Goal: Transaction & Acquisition: Purchase product/service

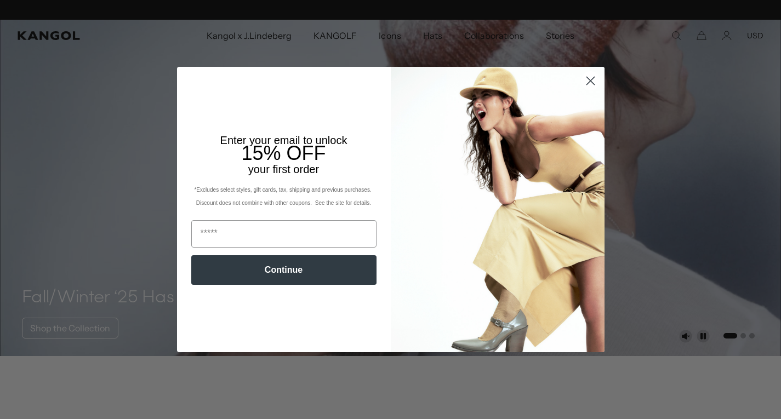
click at [586, 82] on circle "Close dialog" at bounding box center [590, 81] width 18 height 18
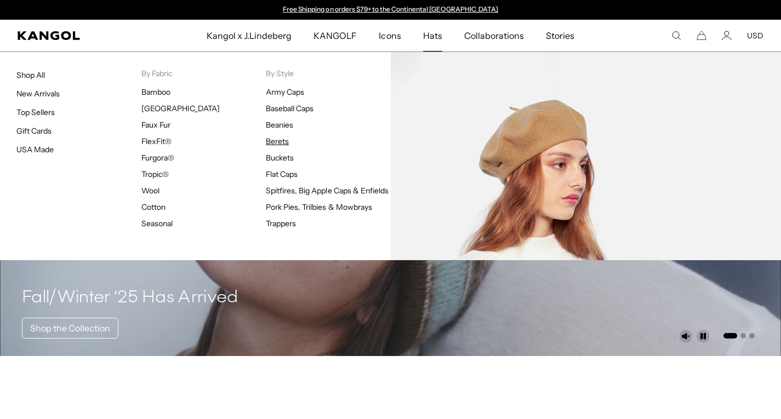
click at [280, 139] on link "Berets" at bounding box center [277, 141] width 23 height 10
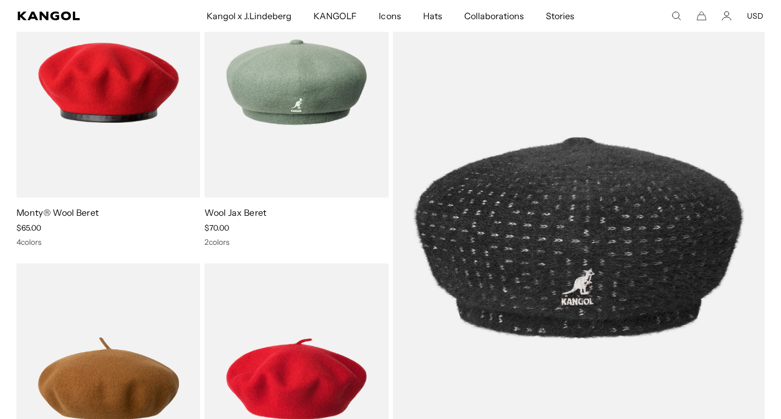
scroll to position [0, 226]
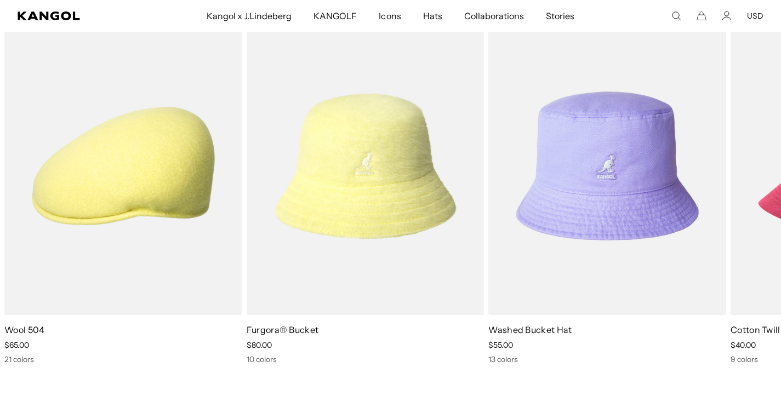
scroll to position [1776, 0]
